Goal: Information Seeking & Learning: Learn about a topic

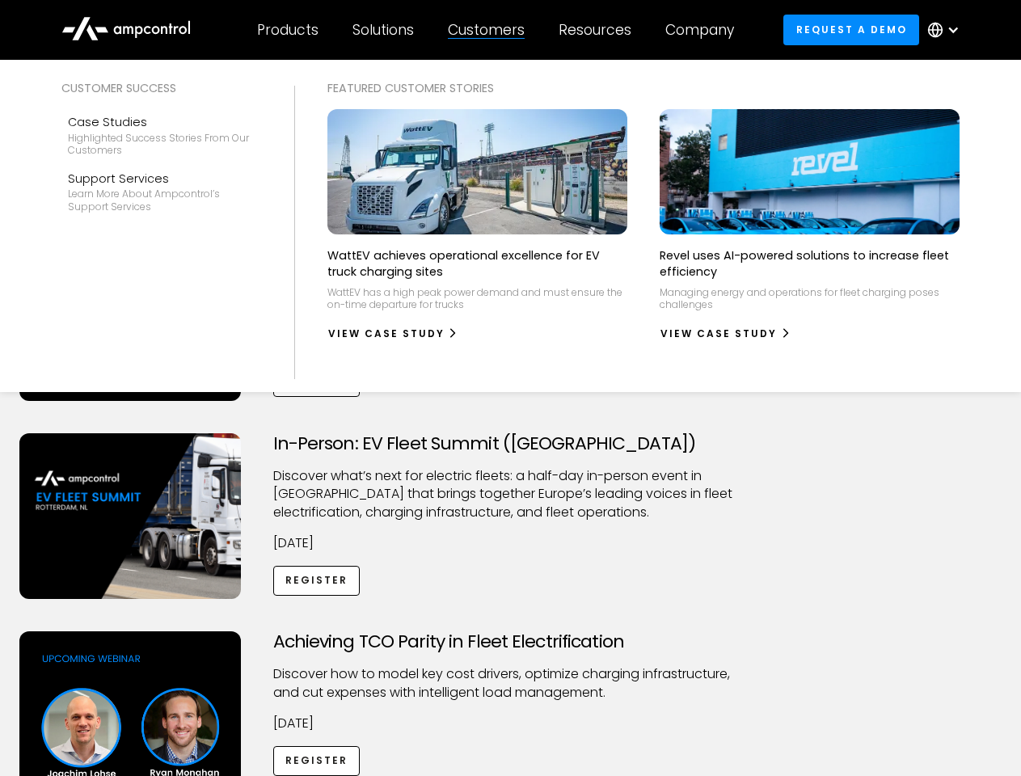
click at [497, 30] on div "Customers" at bounding box center [486, 30] width 77 height 18
